Goal: Information Seeking & Learning: Learn about a topic

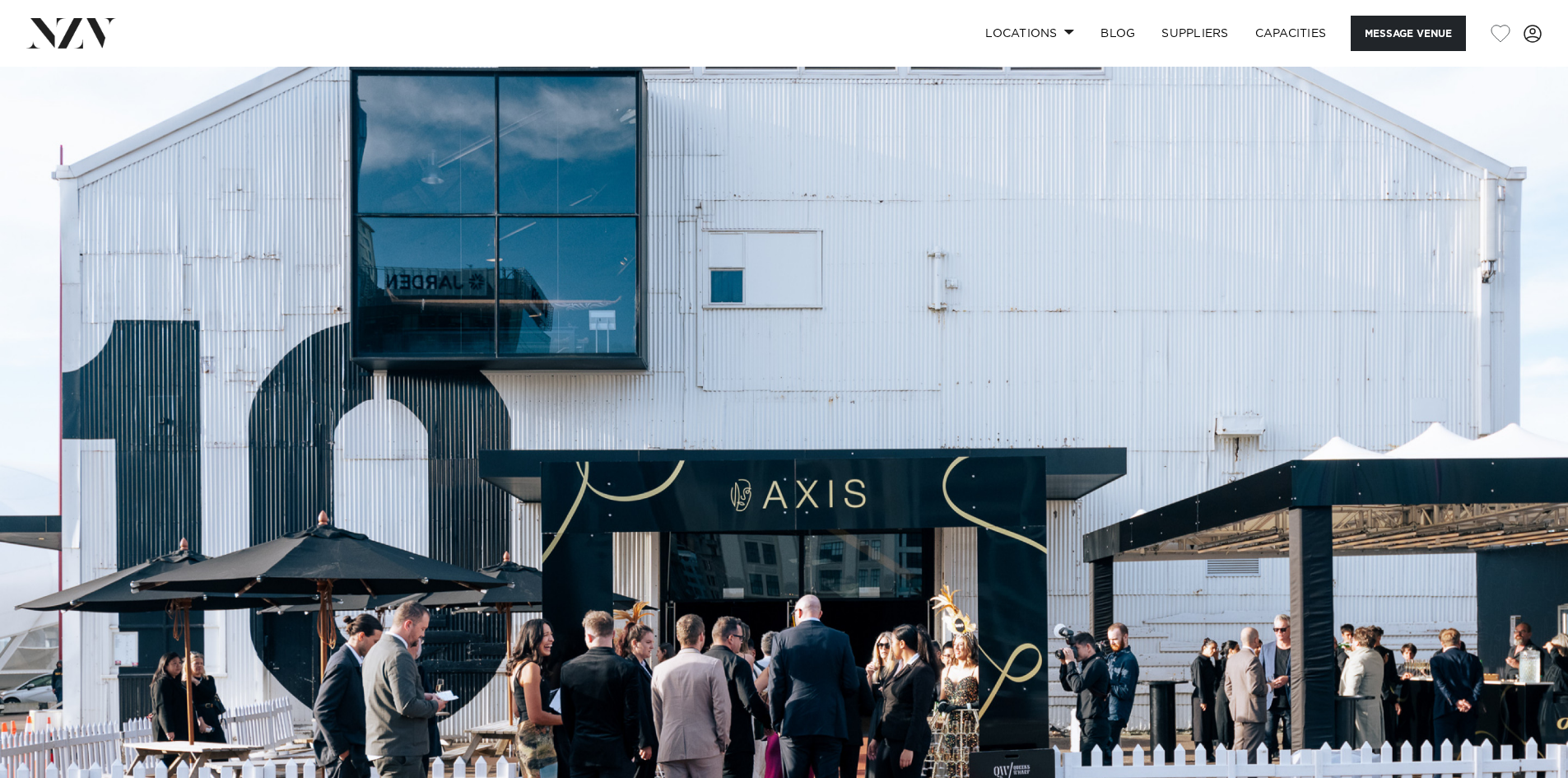
click at [934, 471] on img at bounding box center [784, 433] width 1568 height 735
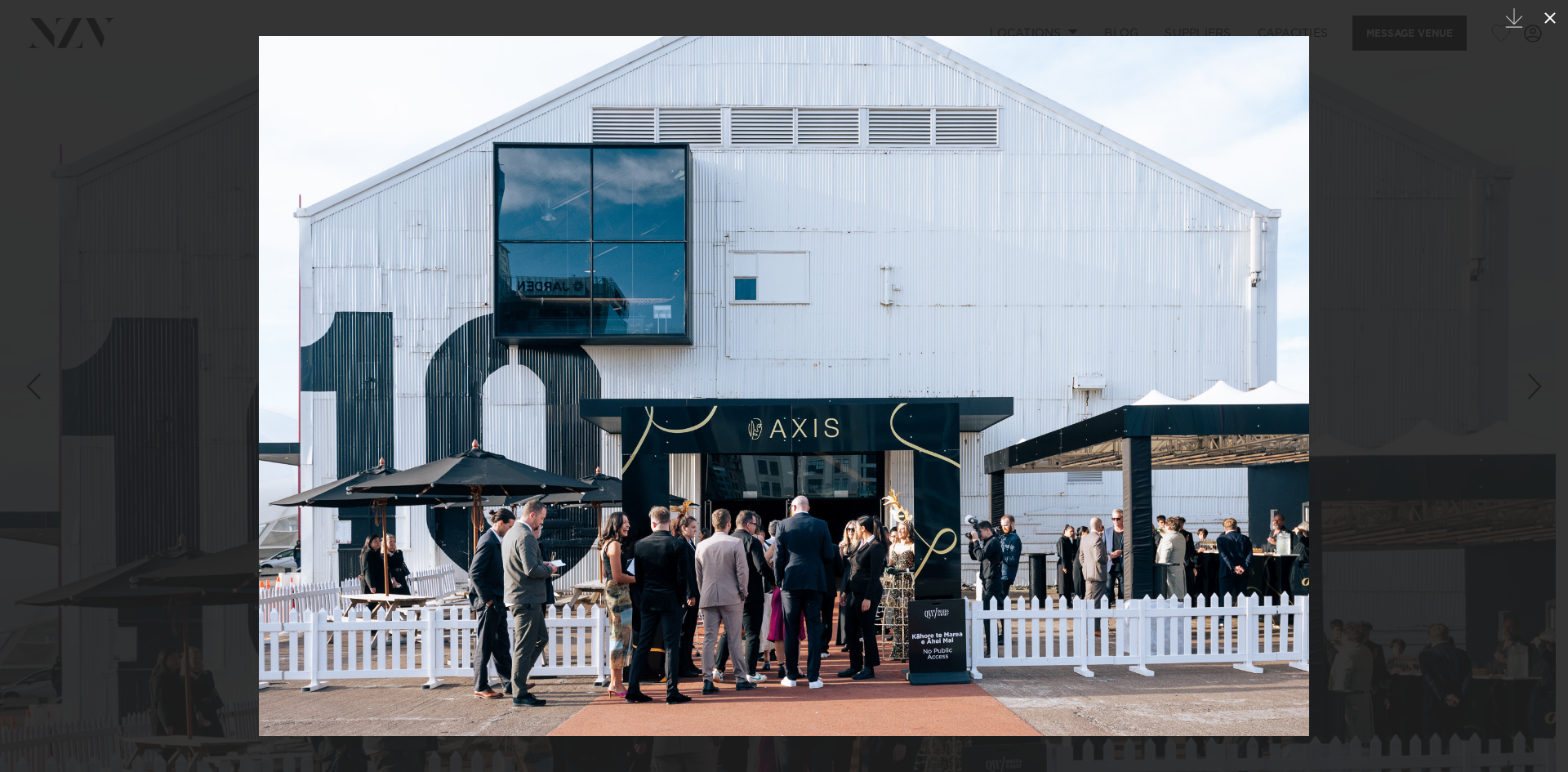
click at [1543, 16] on icon at bounding box center [1550, 18] width 20 height 20
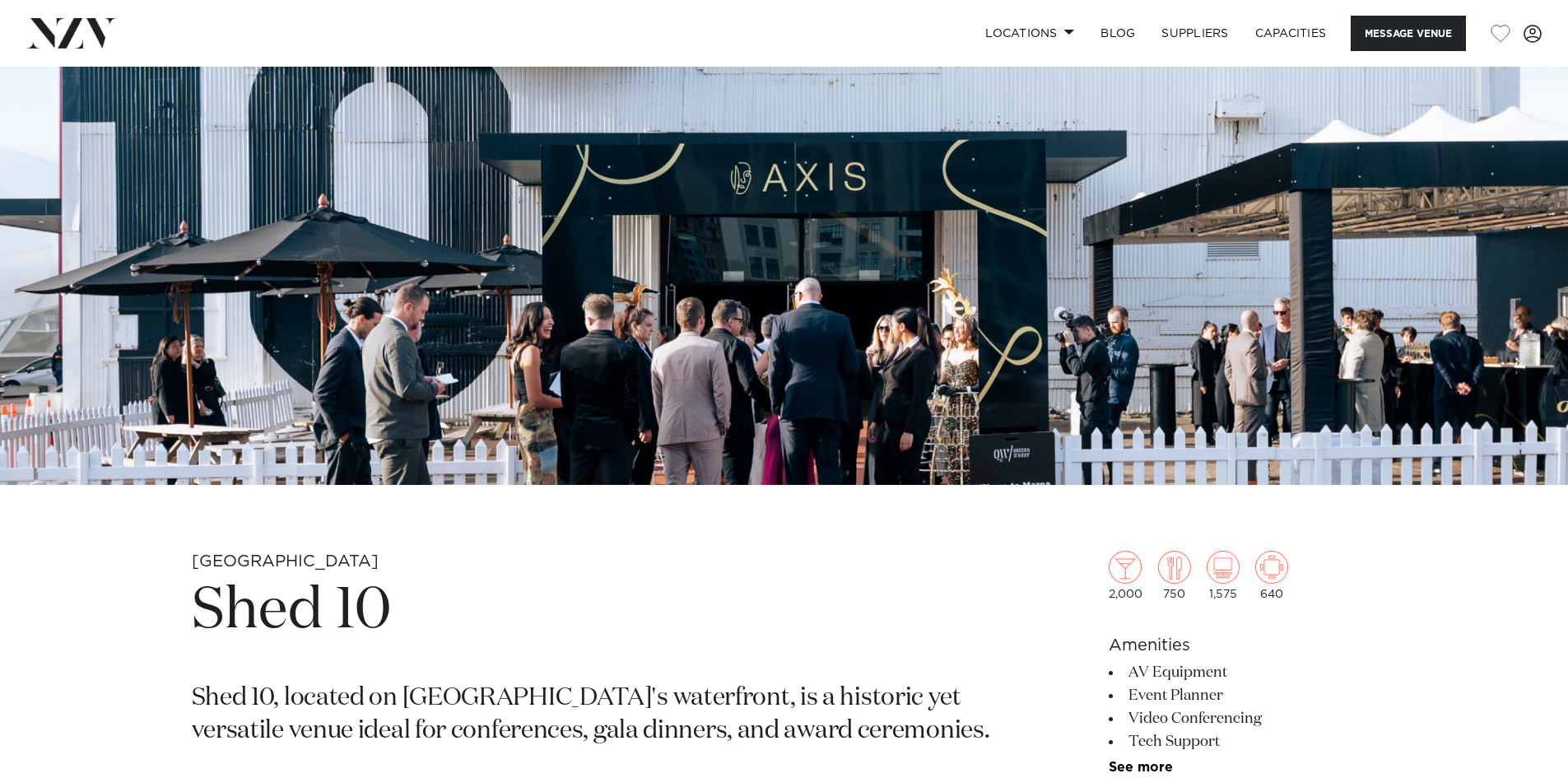
scroll to position [165, 0]
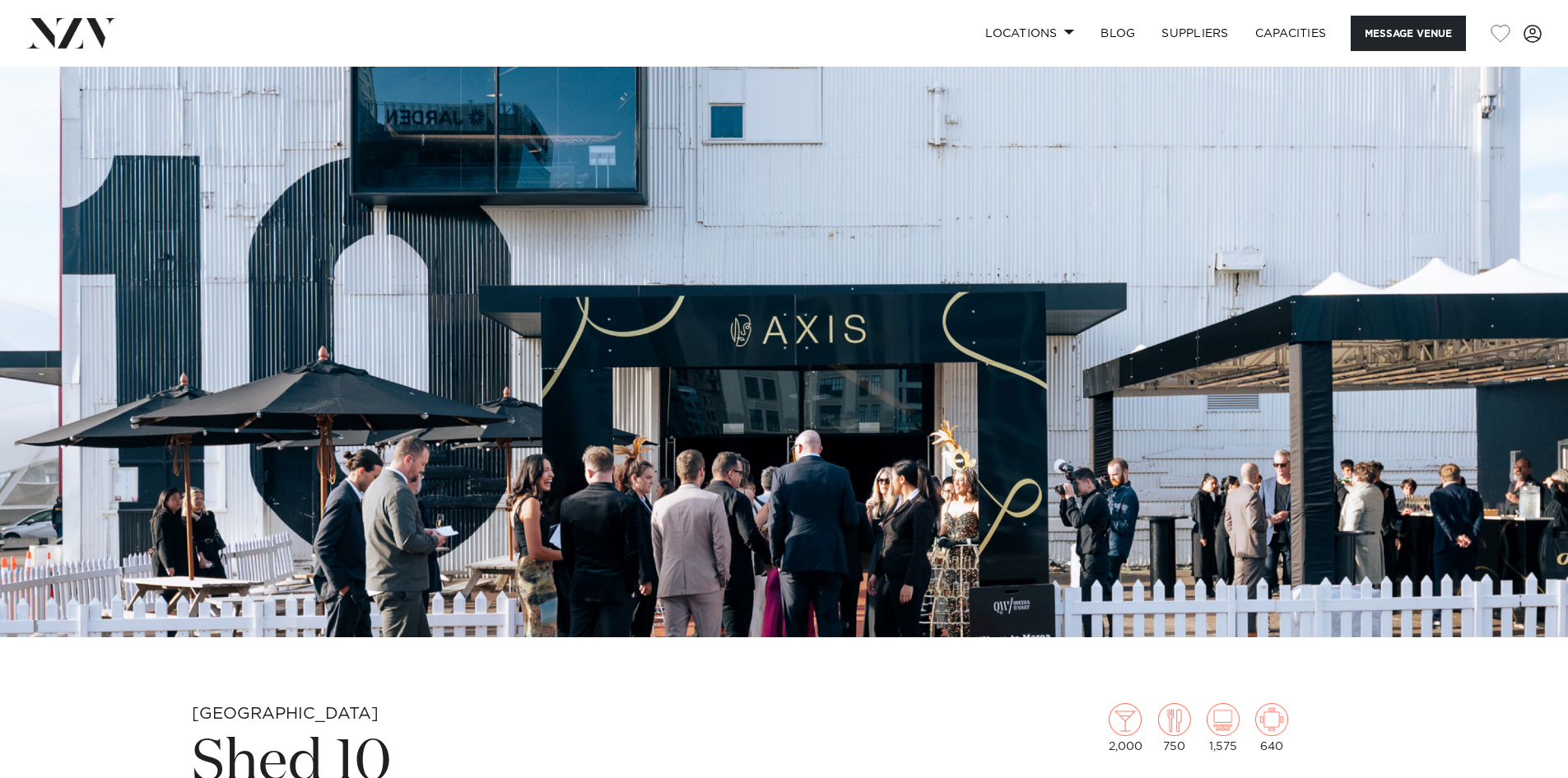
click at [1438, 399] on img at bounding box center [784, 269] width 1568 height 735
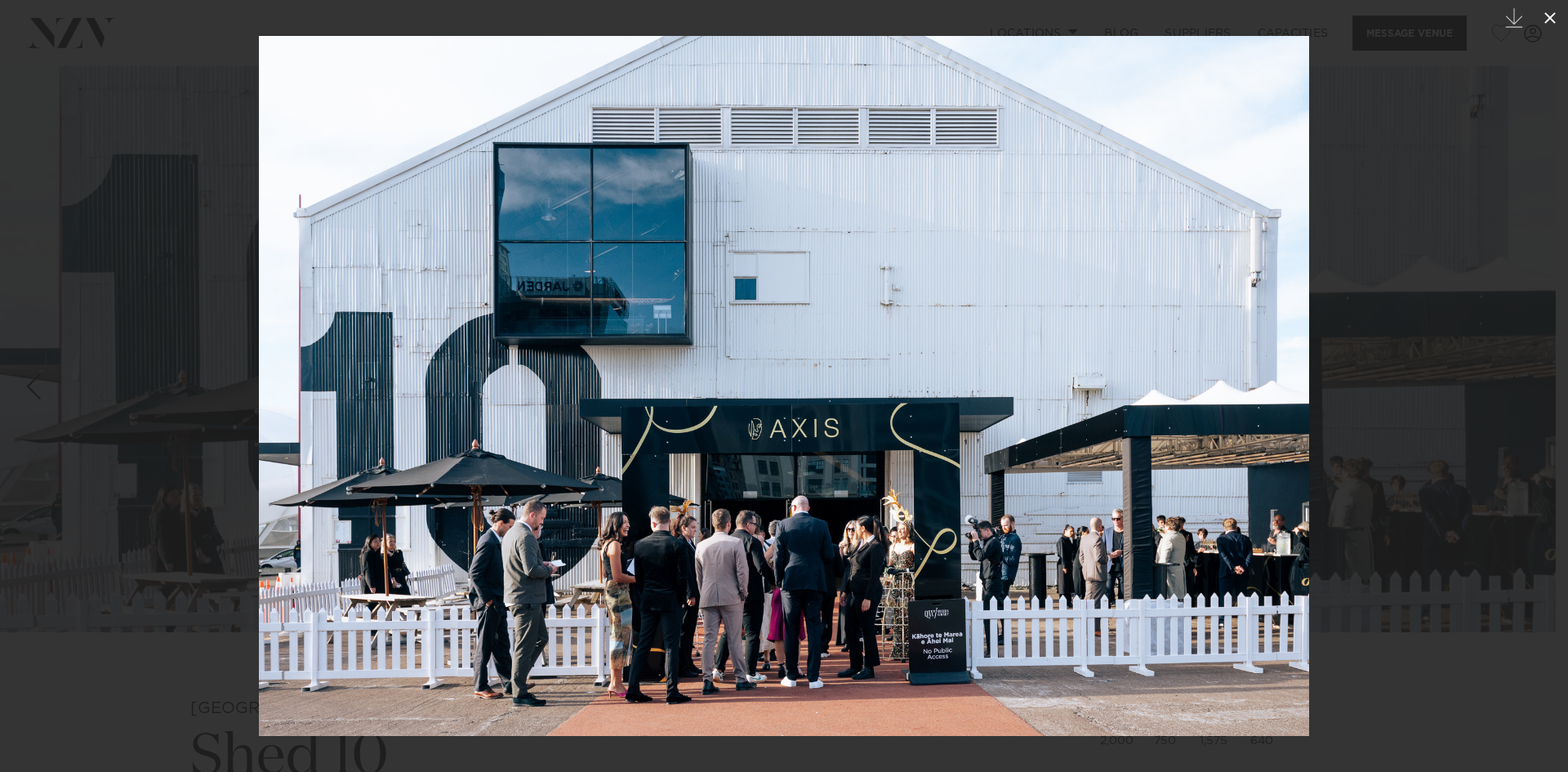
click at [1543, 18] on icon at bounding box center [1550, 18] width 20 height 20
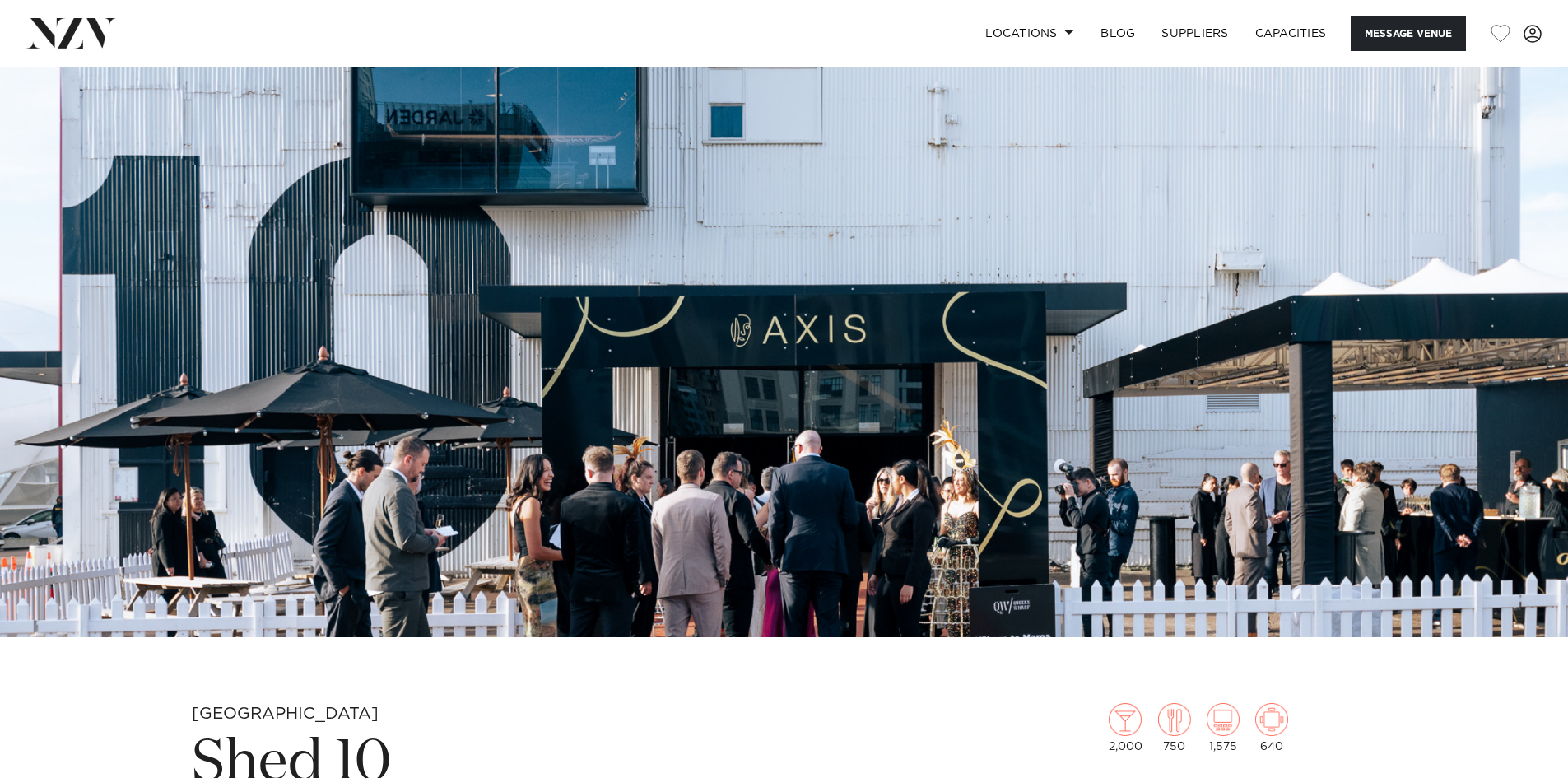
click at [1318, 456] on img at bounding box center [784, 269] width 1568 height 735
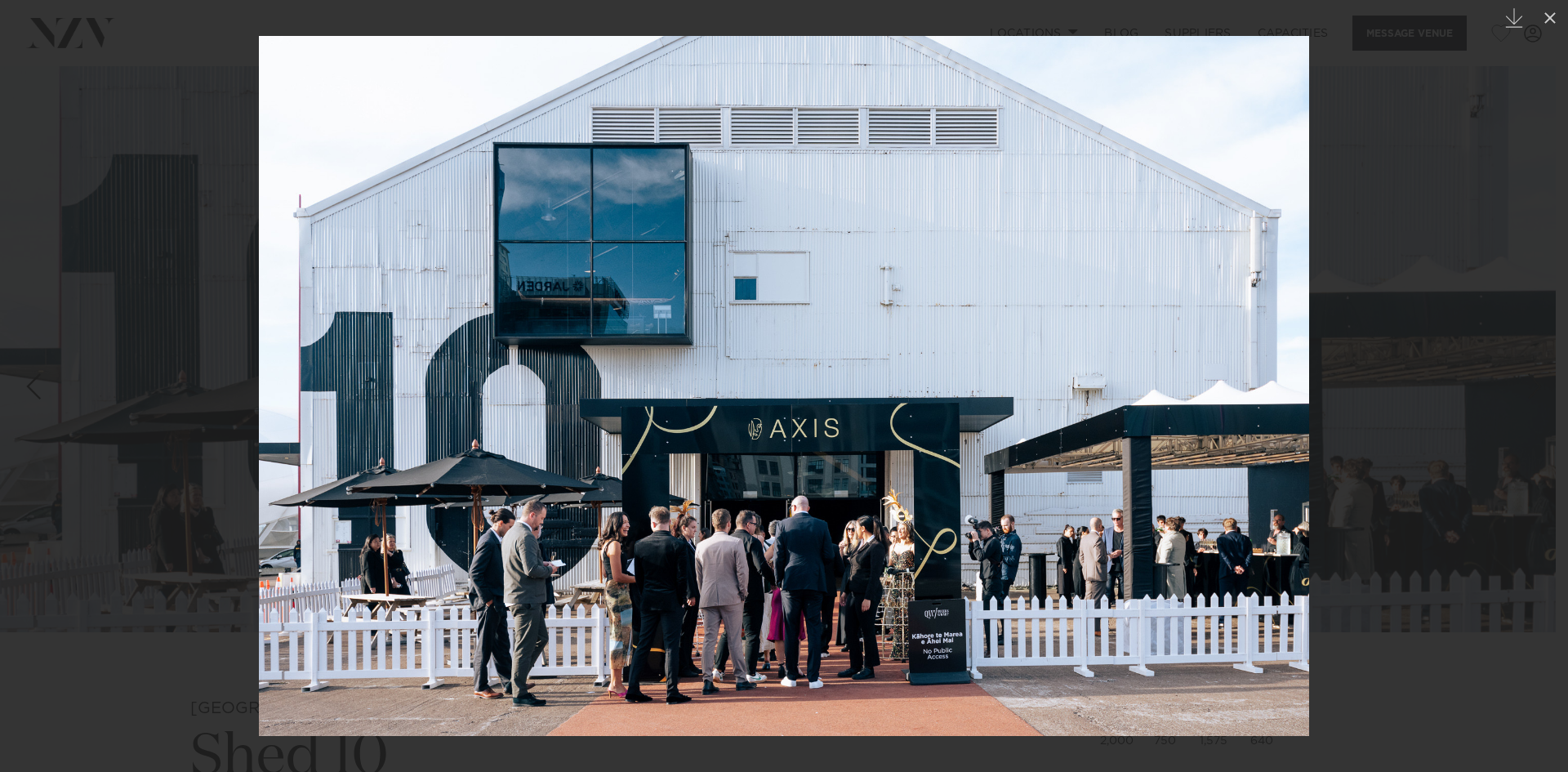
click at [1512, 483] on div at bounding box center [784, 386] width 1568 height 772
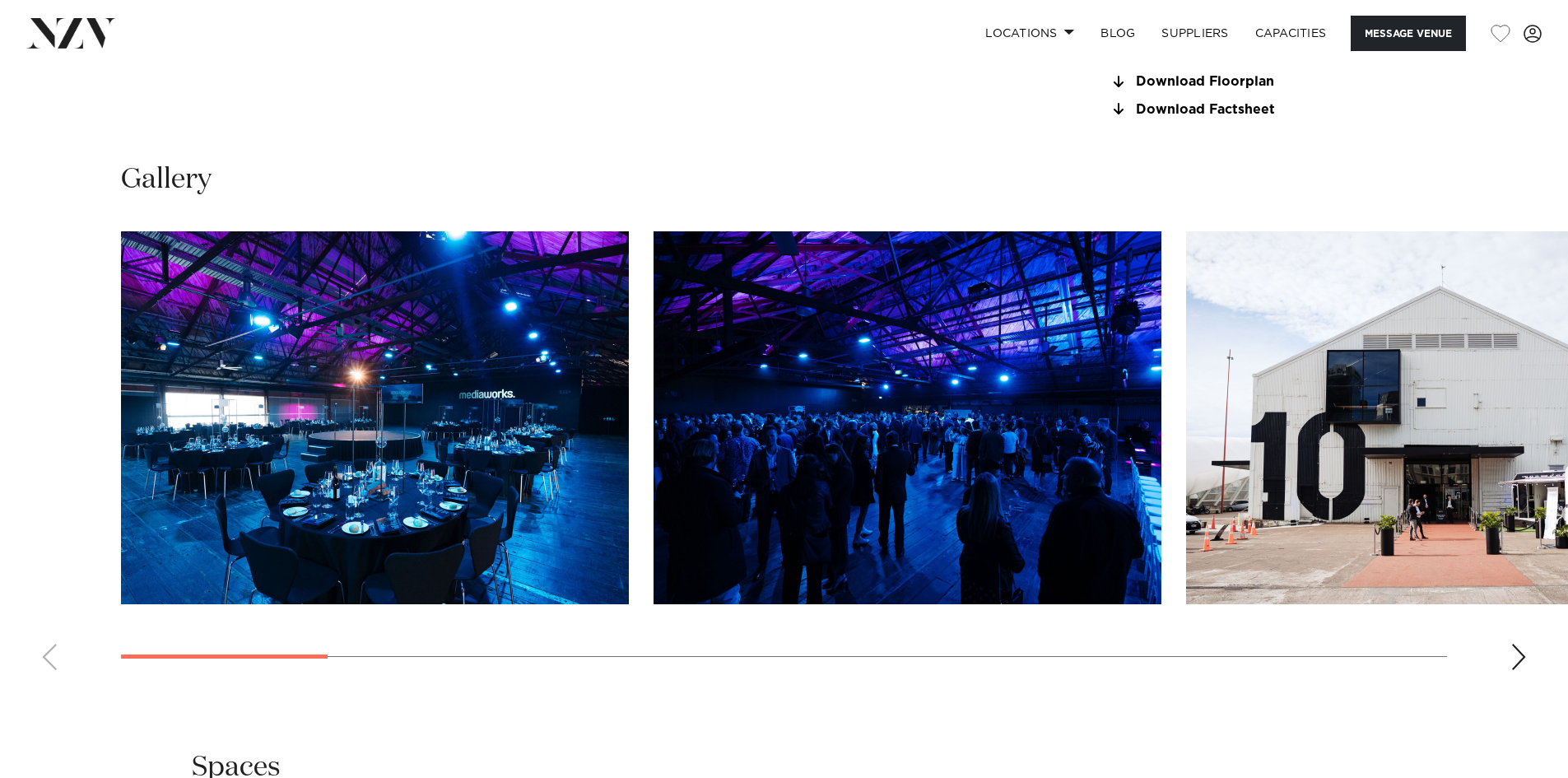
scroll to position [1646, 0]
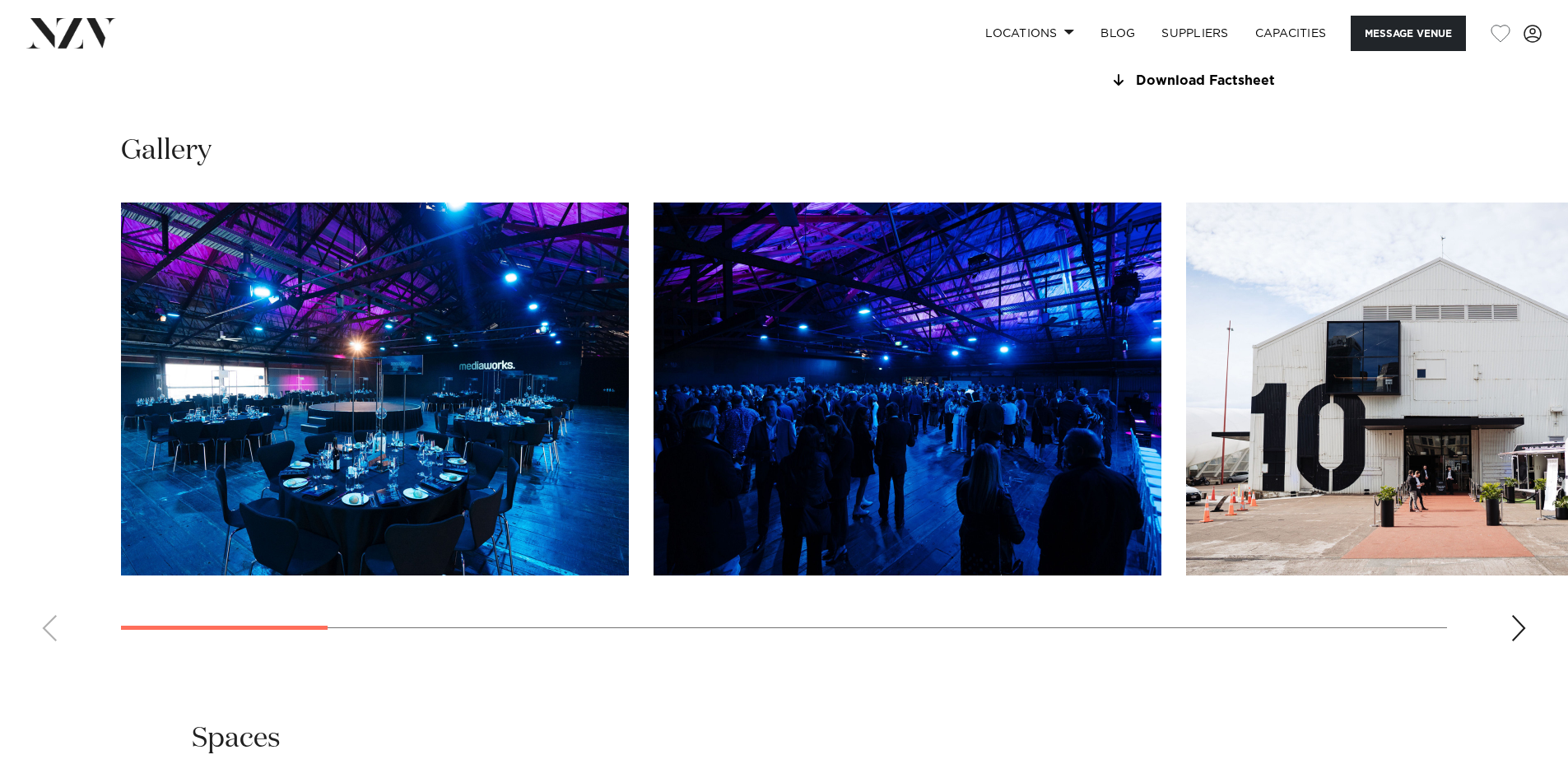
click at [519, 444] on img "1 / 16" at bounding box center [374, 389] width 508 height 373
click at [490, 460] on img "1 / 16" at bounding box center [374, 389] width 508 height 373
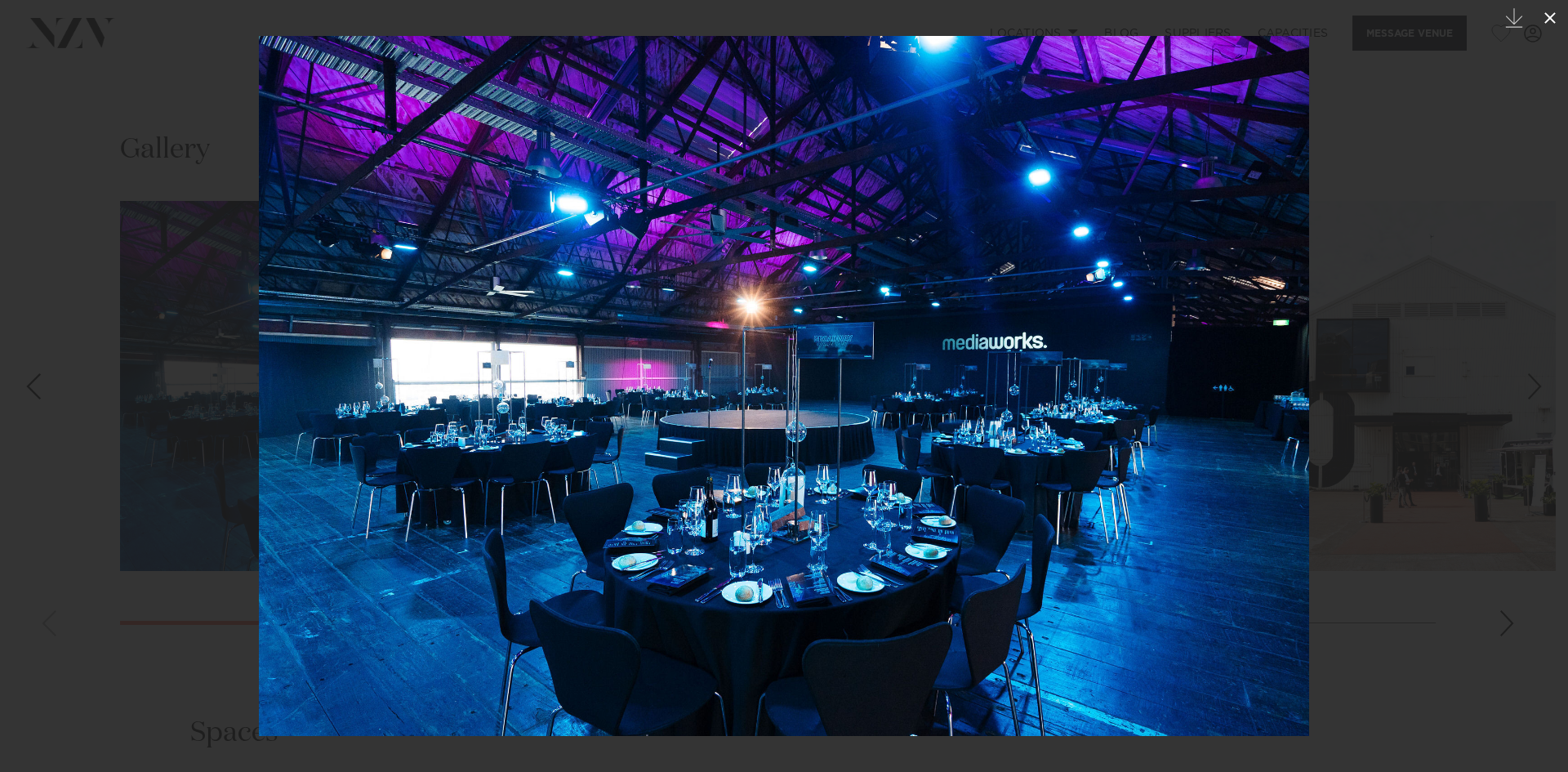
click at [1555, 16] on button at bounding box center [1550, 18] width 36 height 36
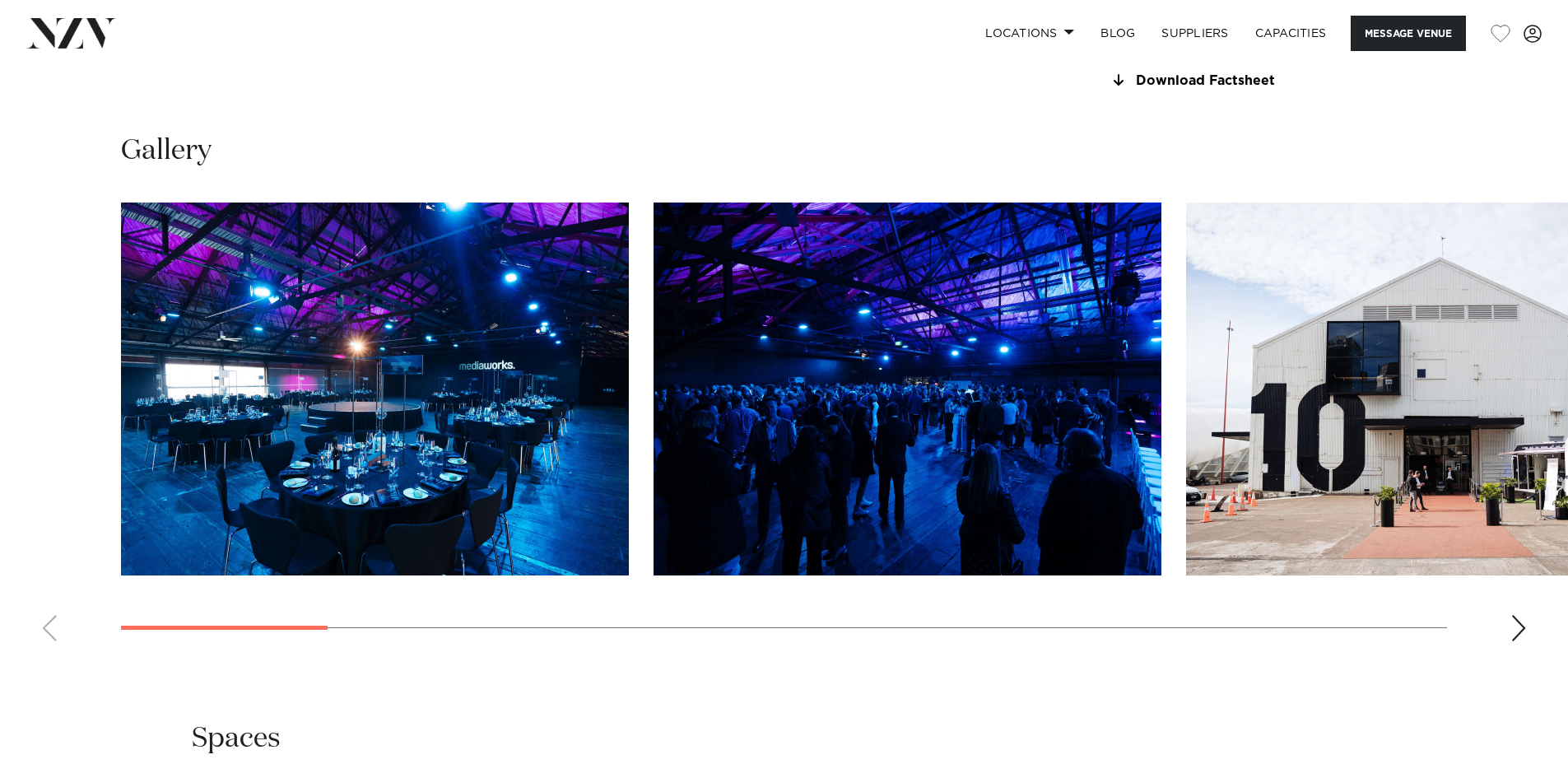
click at [982, 506] on img "2 / 16" at bounding box center [907, 389] width 508 height 373
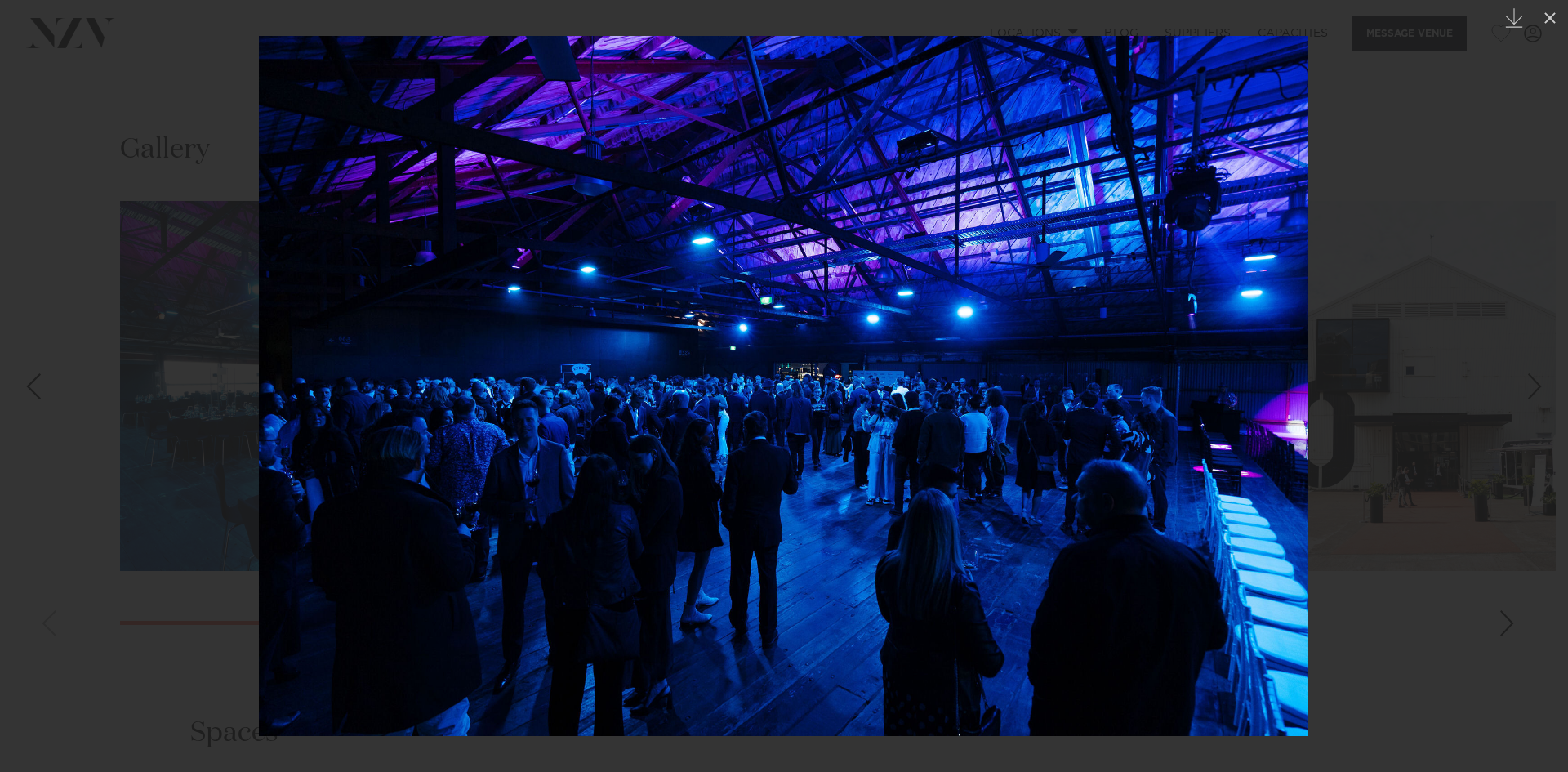
click at [1542, 381] on div "Next slide" at bounding box center [1534, 386] width 22 height 31
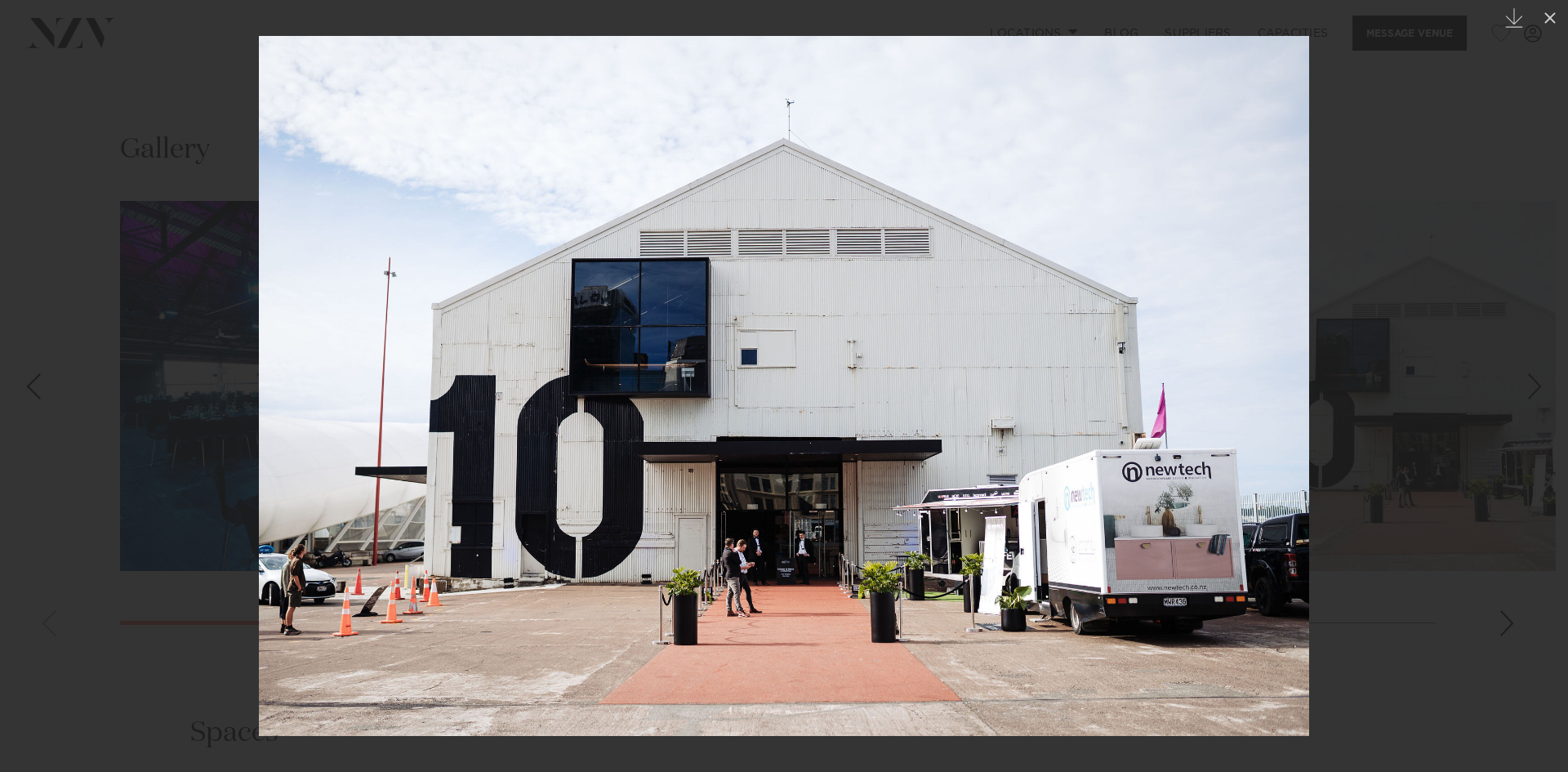
click at [1542, 381] on div "3 / 16 Created with Sketch." at bounding box center [784, 386] width 1568 height 772
click at [1554, 22] on icon at bounding box center [1550, 18] width 12 height 12
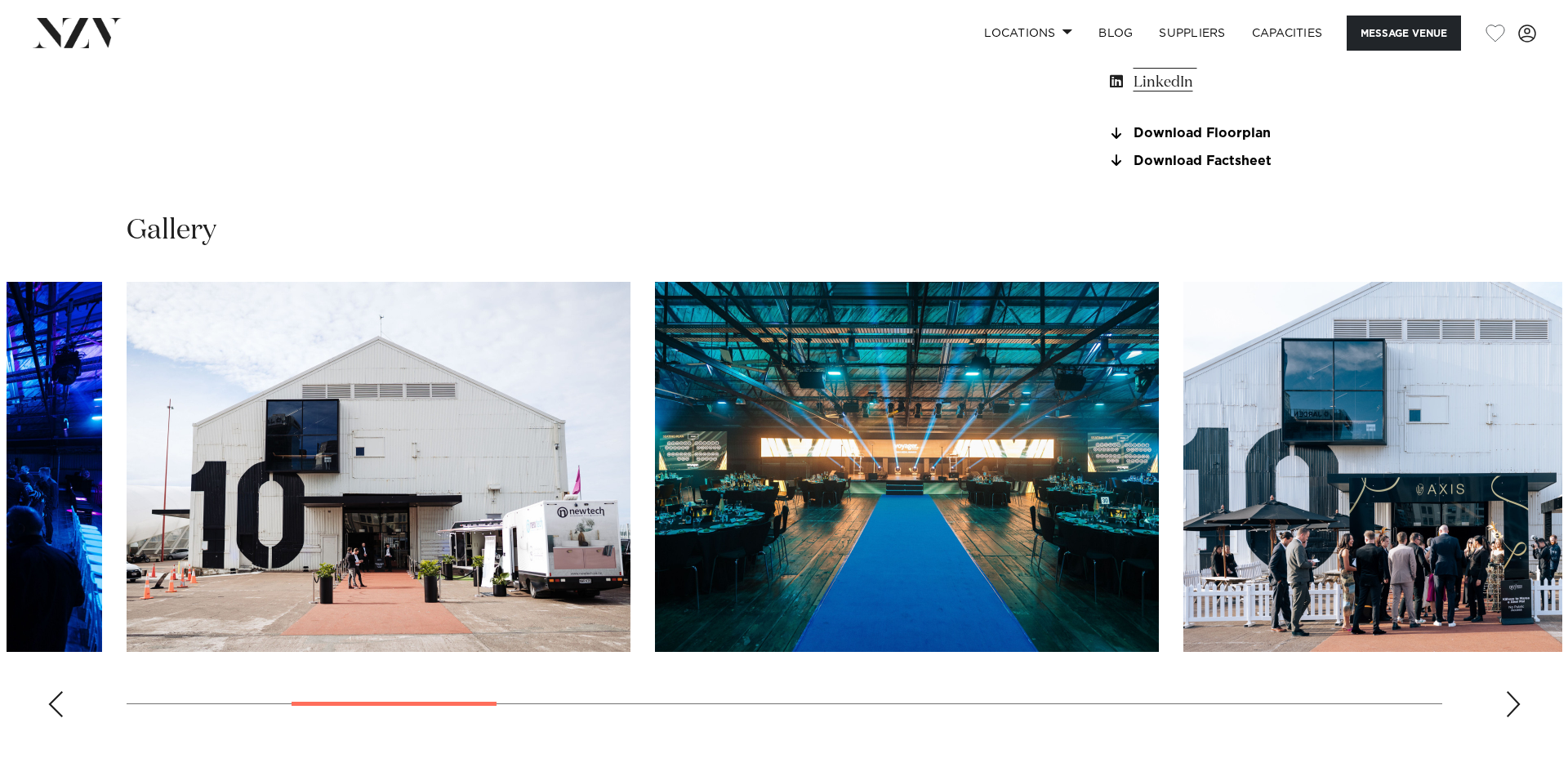
scroll to position [1680, 0]
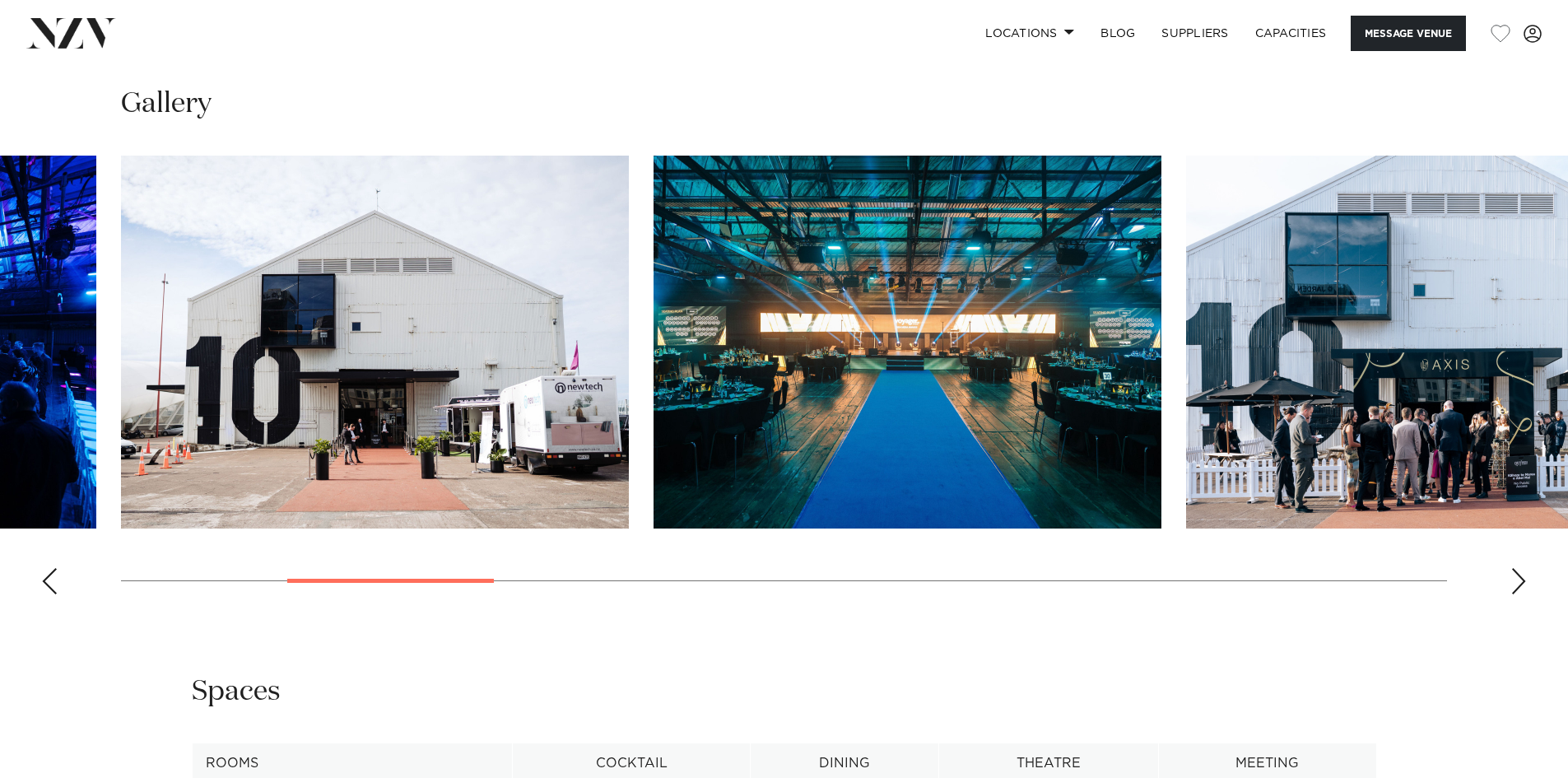
click at [932, 410] on img "4 / 16" at bounding box center [907, 342] width 508 height 373
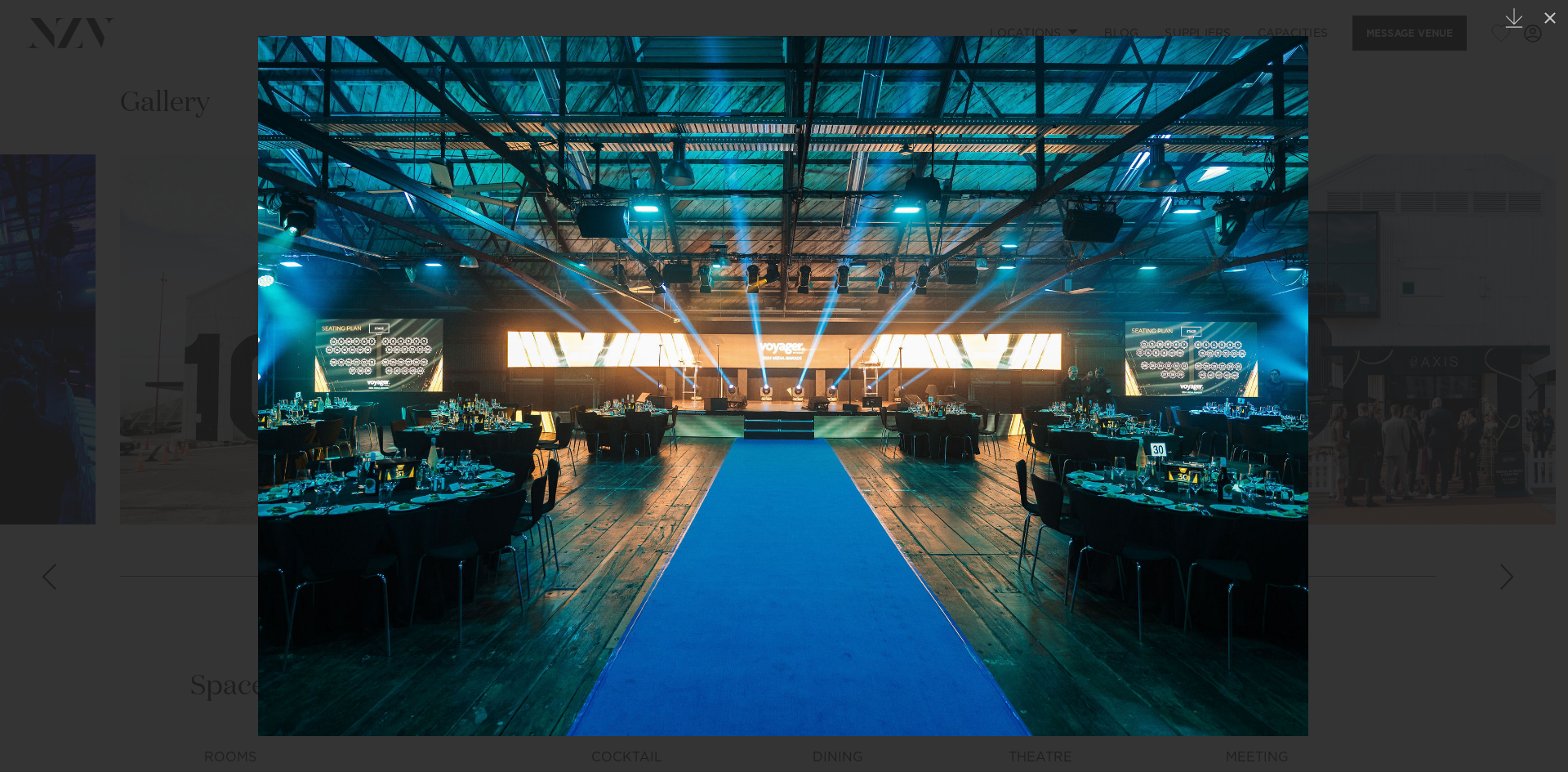
click at [1514, 621] on div at bounding box center [784, 386] width 1568 height 772
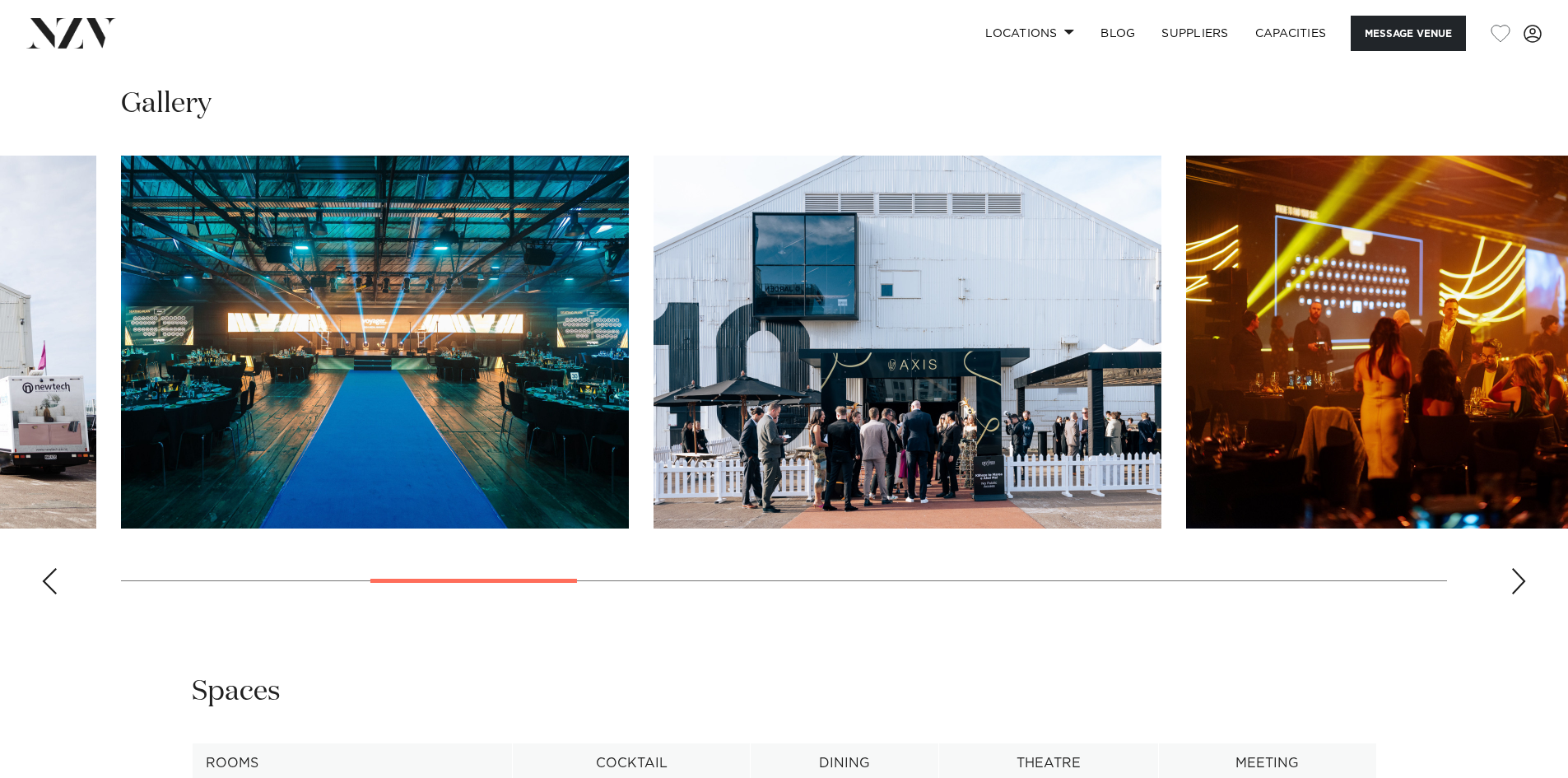
click at [1501, 607] on swiper-container at bounding box center [784, 381] width 1568 height 452
click at [1503, 607] on swiper-container at bounding box center [784, 381] width 1568 height 452
click at [1304, 445] on img "6 / 16" at bounding box center [1440, 342] width 508 height 373
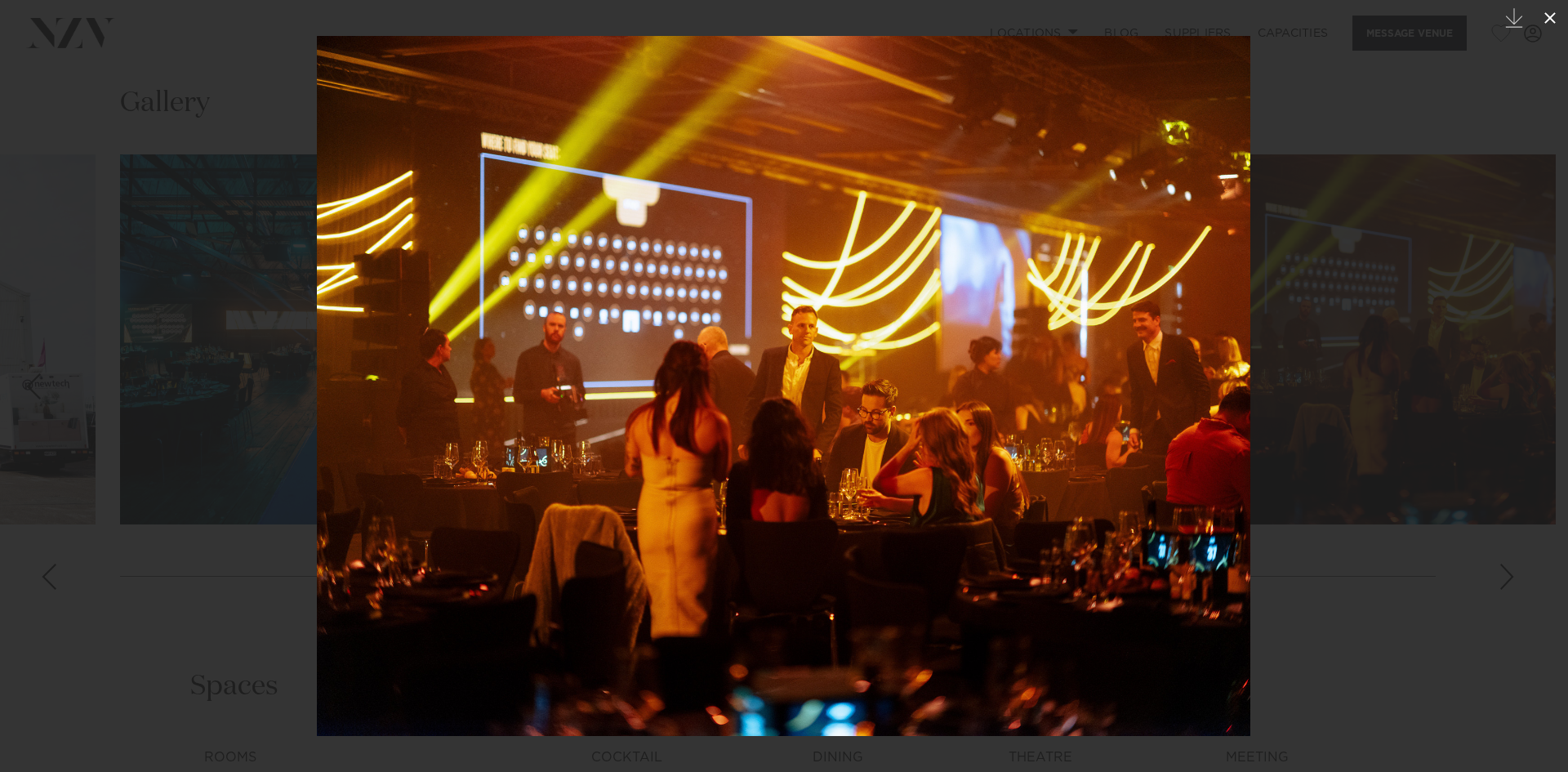
click at [1555, 25] on icon at bounding box center [1550, 18] width 20 height 20
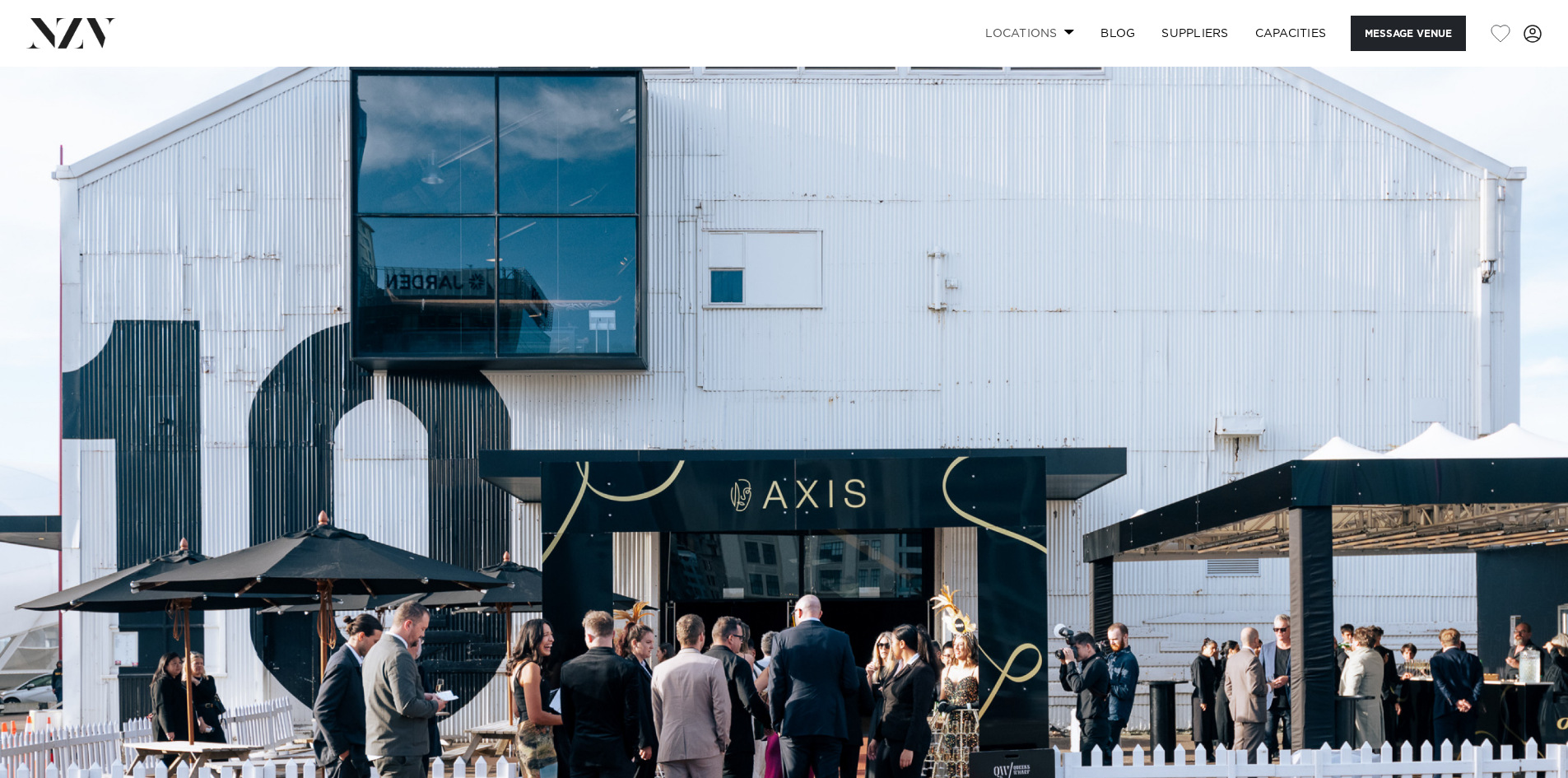
click at [1034, 31] on link "Locations" at bounding box center [1029, 33] width 115 height 36
